Goal: Transaction & Acquisition: Subscribe to service/newsletter

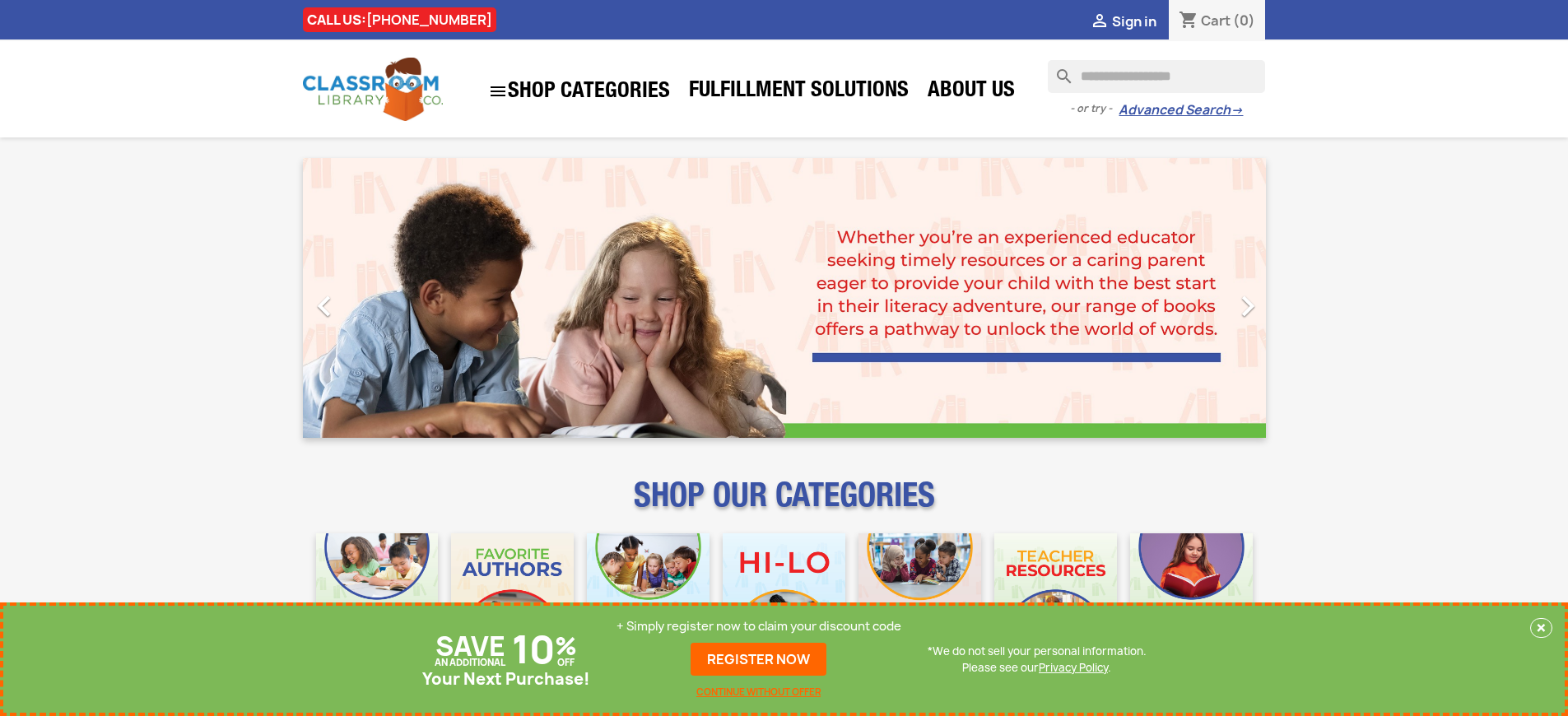
click at [758, 626] on p "+ Simply register now to claim your discount code" at bounding box center [758, 626] width 284 height 17
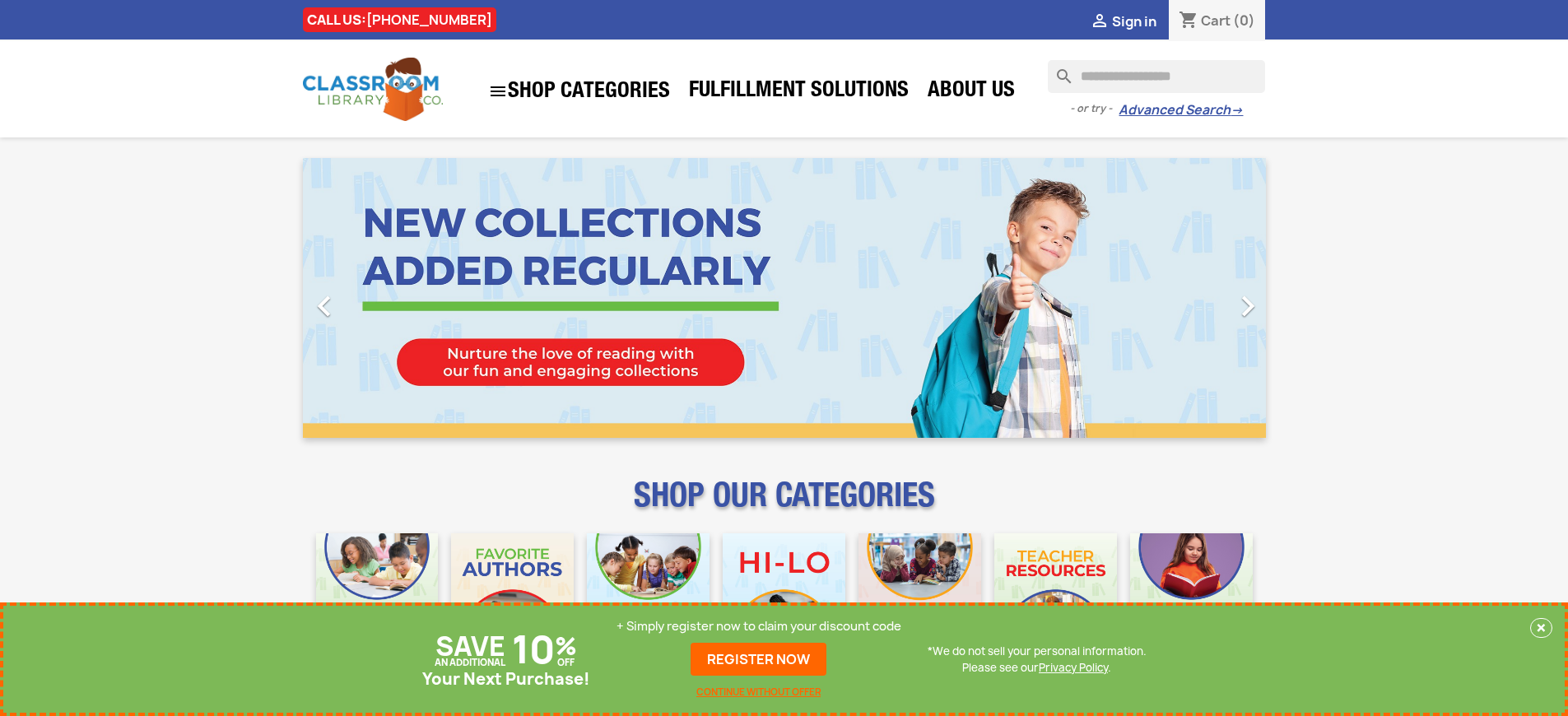
click at [758, 626] on p "+ Simply register now to claim your discount code" at bounding box center [758, 626] width 284 height 17
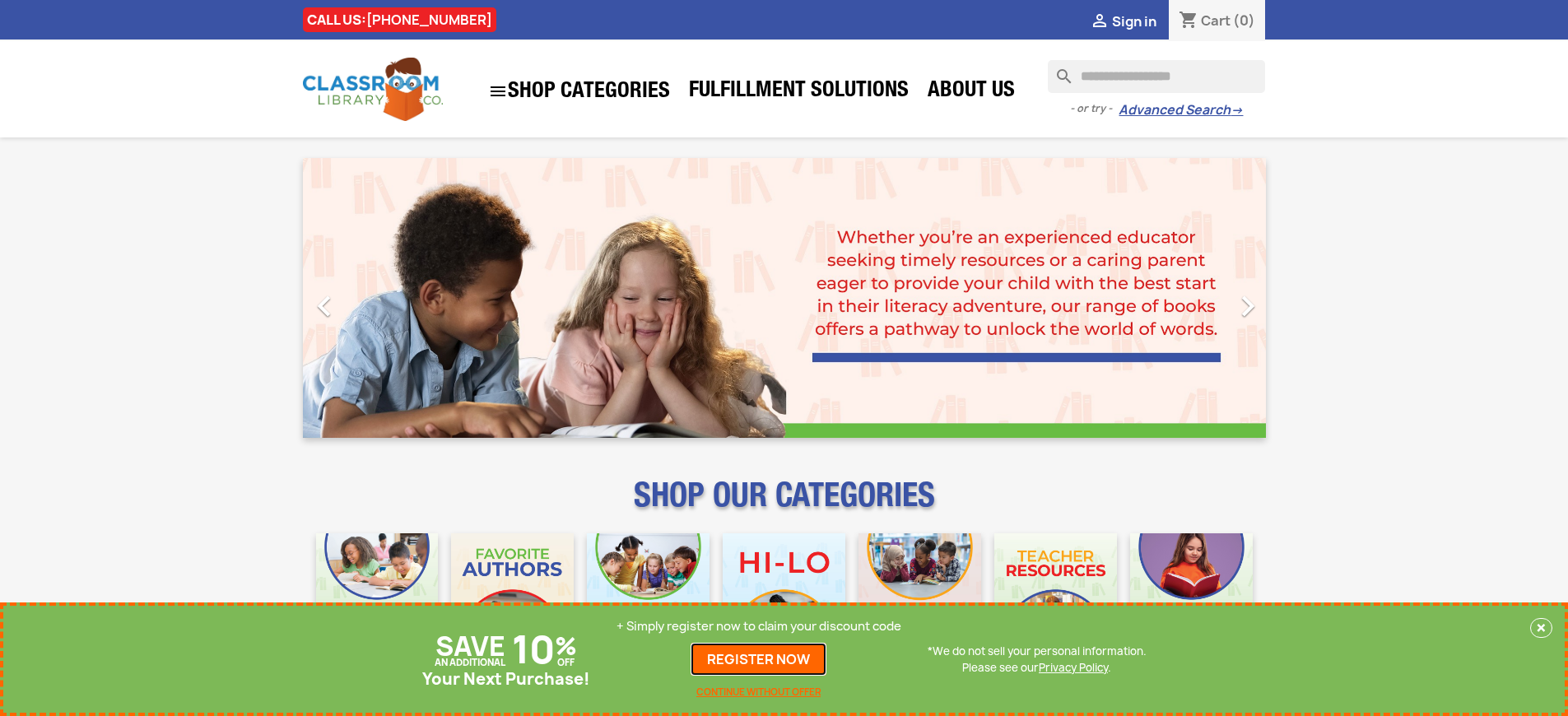
click at [758, 659] on link "REGISTER NOW" at bounding box center [758, 658] width 136 height 33
click at [758, 626] on p "+ Simply register now to claim your discount code" at bounding box center [758, 626] width 284 height 17
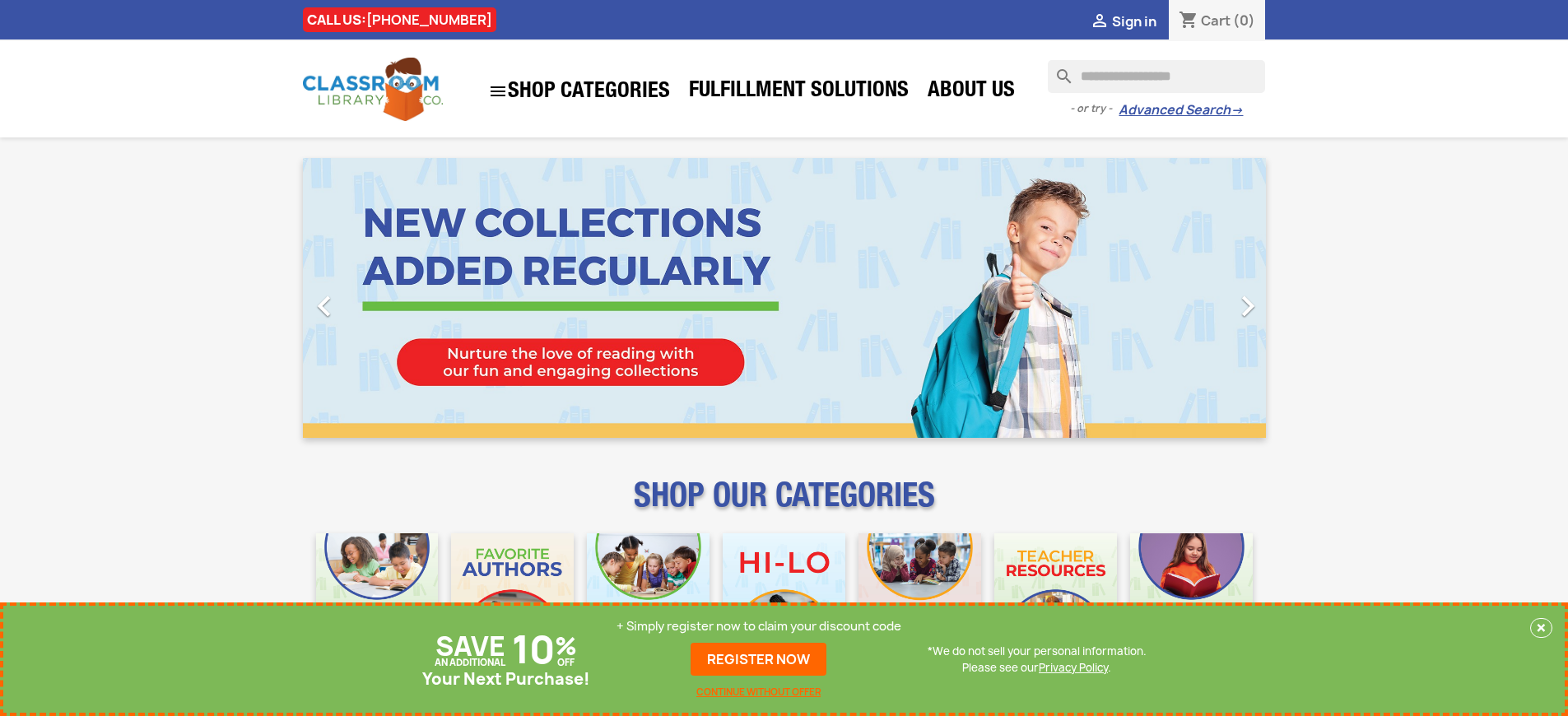
click at [758, 626] on p "+ Simply register now to claim your discount code" at bounding box center [758, 626] width 284 height 17
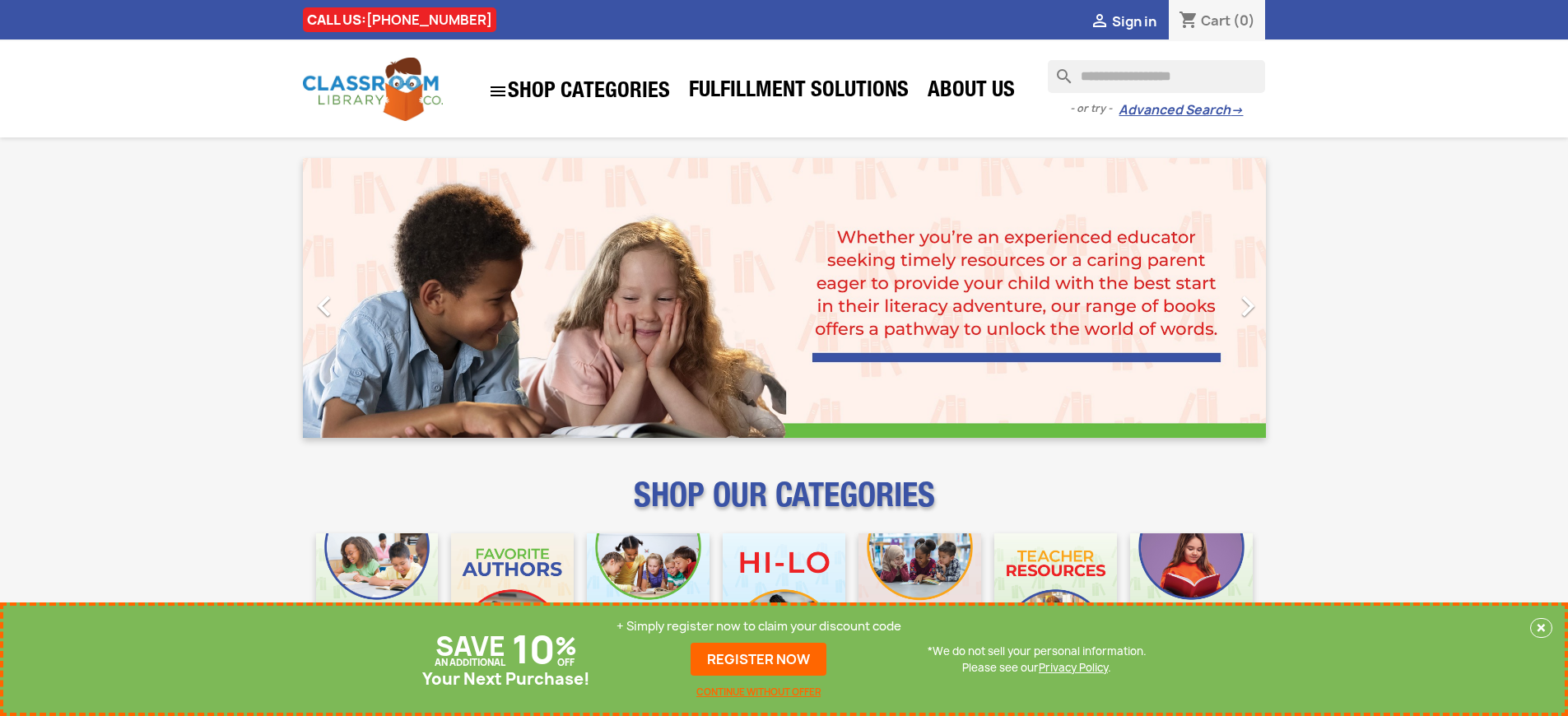
click at [758, 626] on p "+ Simply register now to claim your discount code" at bounding box center [758, 626] width 284 height 17
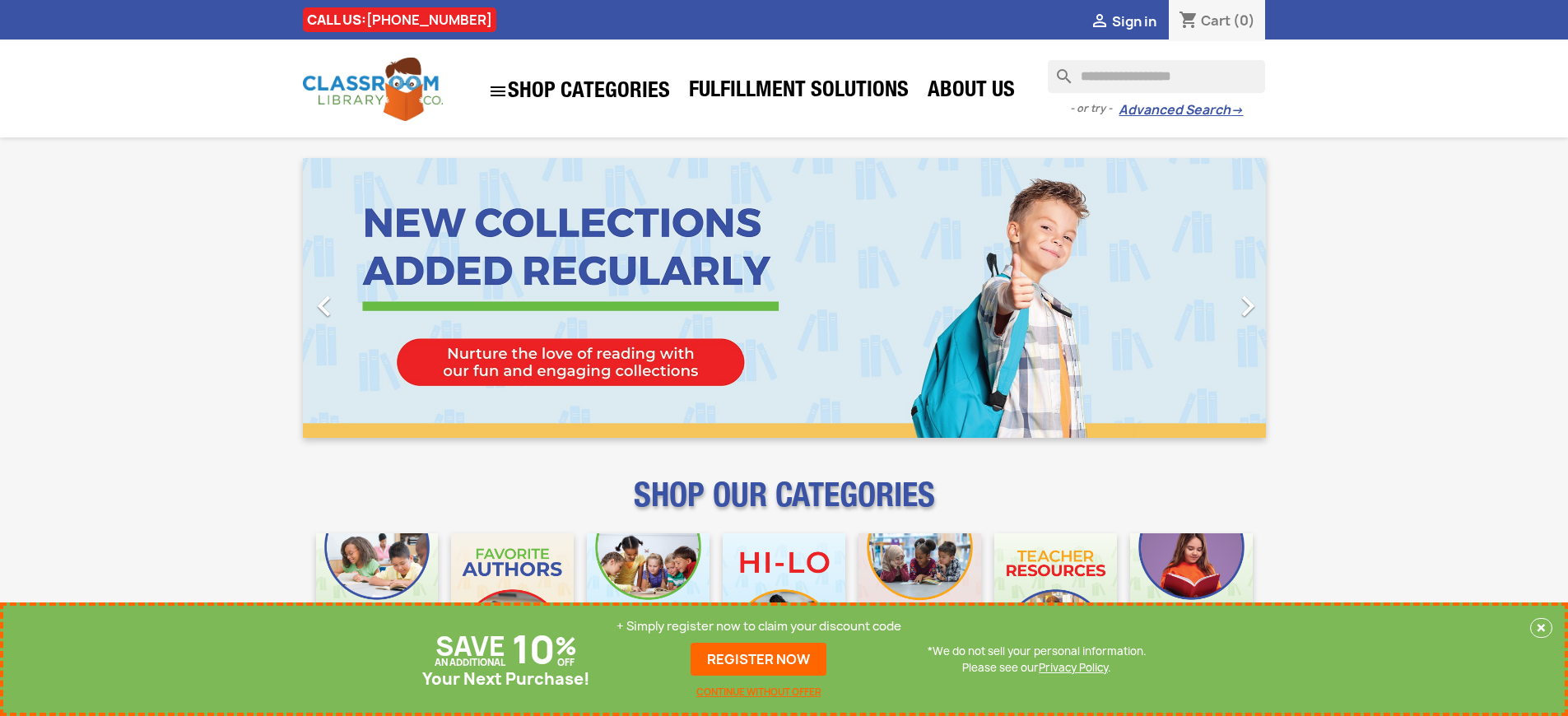
click at [758, 626] on p "+ Simply register now to claim your discount code" at bounding box center [758, 626] width 284 height 17
click at [758, 659] on link "REGISTER NOW" at bounding box center [758, 658] width 136 height 33
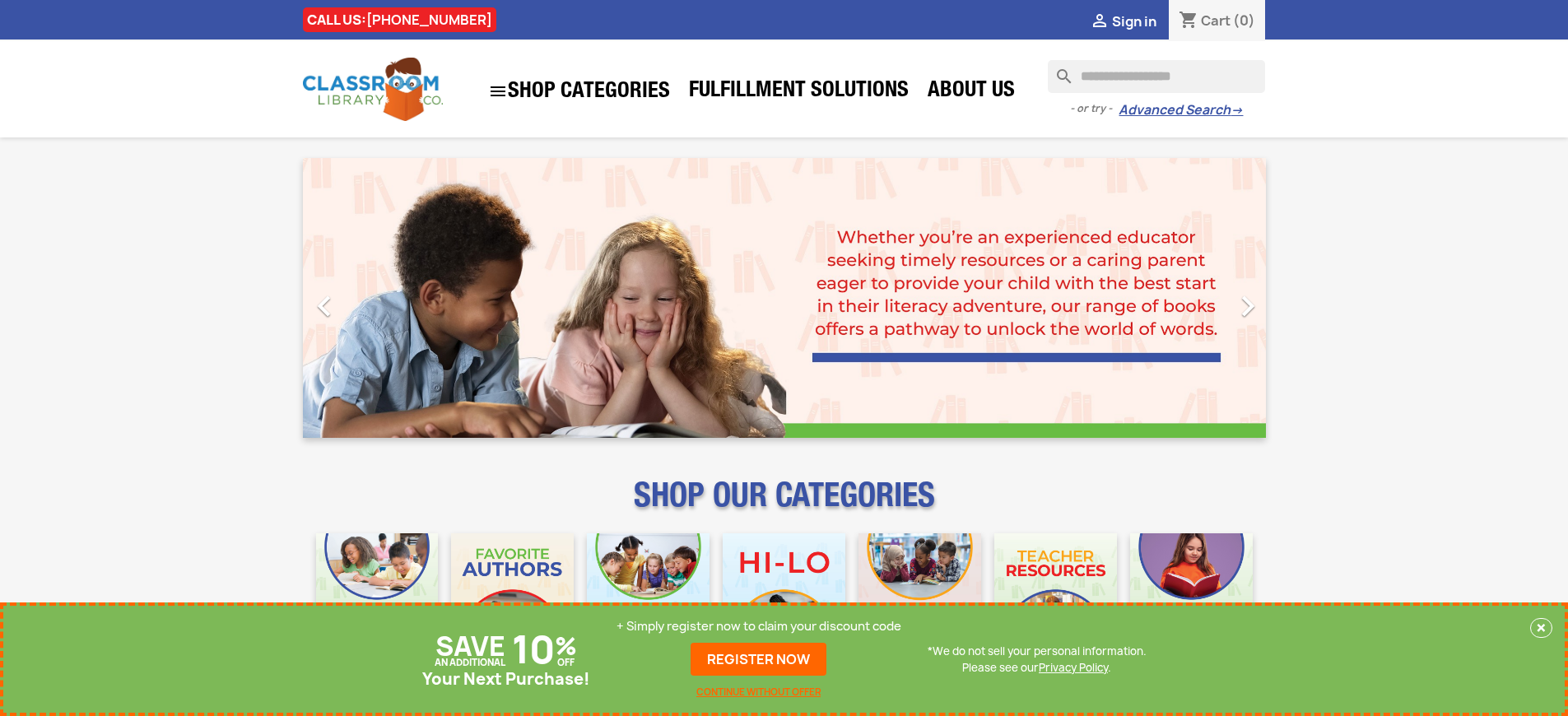
click at [758, 626] on p "+ Simply register now to claim your discount code" at bounding box center [758, 626] width 284 height 17
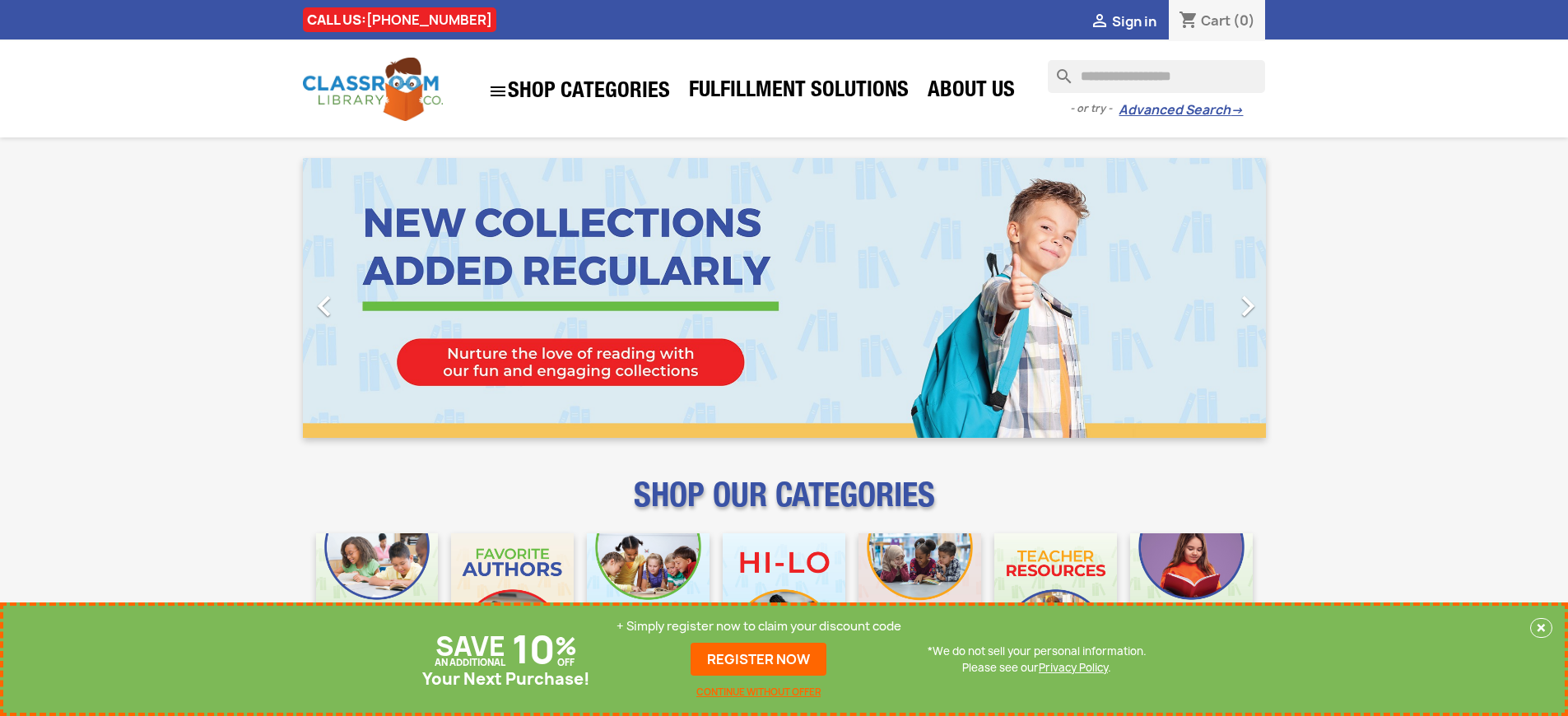
click at [758, 626] on p "+ Simply register now to claim your discount code" at bounding box center [758, 626] width 284 height 17
click at [758, 659] on link "REGISTER NOW" at bounding box center [758, 658] width 136 height 33
